Goal: Task Accomplishment & Management: Use online tool/utility

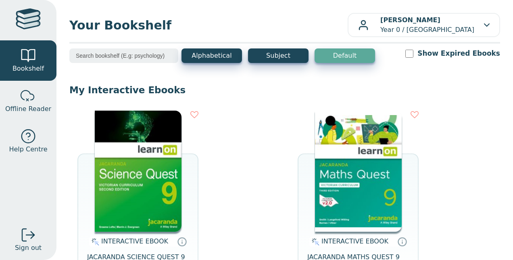
click at [386, 177] on img at bounding box center [358, 171] width 87 height 121
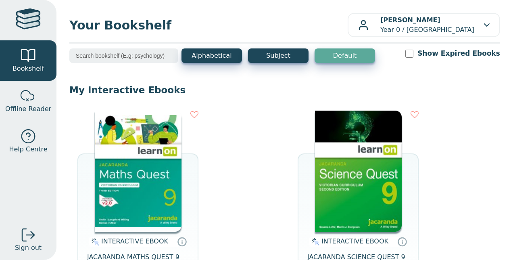
click at [175, 183] on img at bounding box center [138, 171] width 87 height 121
